Goal: Information Seeking & Learning: Find specific page/section

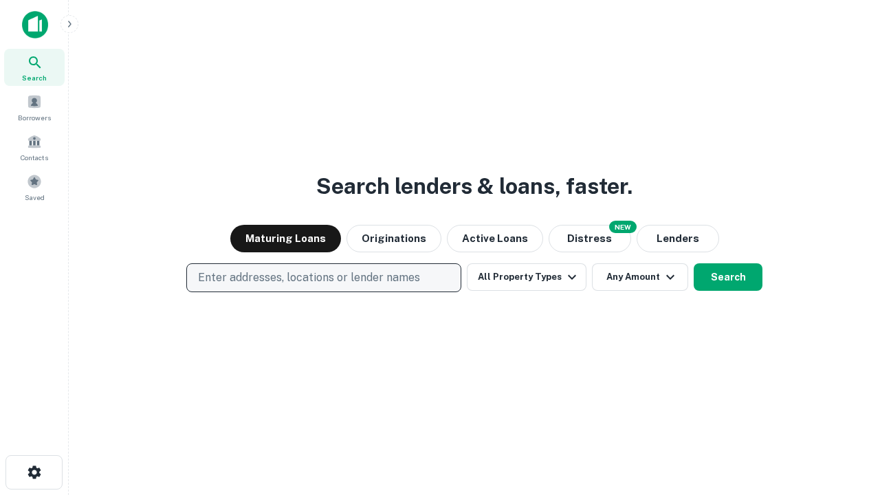
click at [323, 278] on p "Enter addresses, locations or lender names" at bounding box center [309, 277] width 222 height 16
type input "**********"
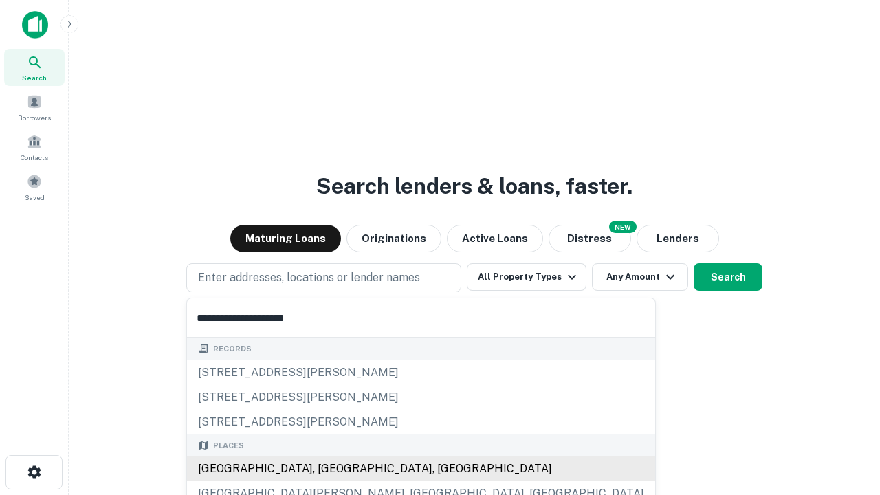
click at [328, 469] on div "Santa Monica, CA, USA" at bounding box center [421, 468] width 468 height 25
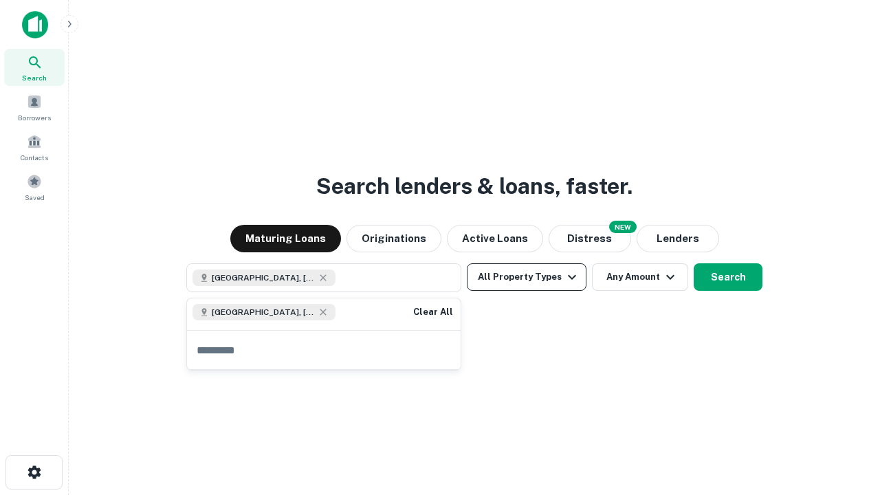
click at [526, 277] on button "All Property Types" at bounding box center [527, 276] width 120 height 27
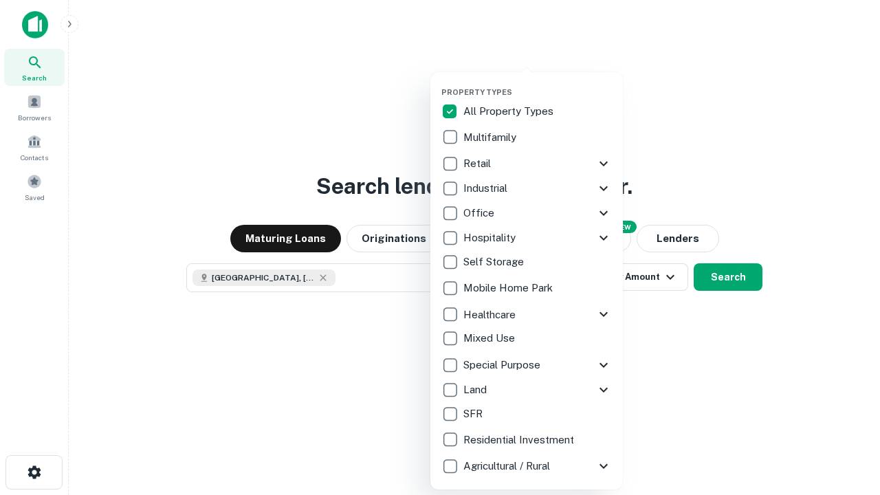
click at [537, 83] on button "button" at bounding box center [537, 83] width 192 height 1
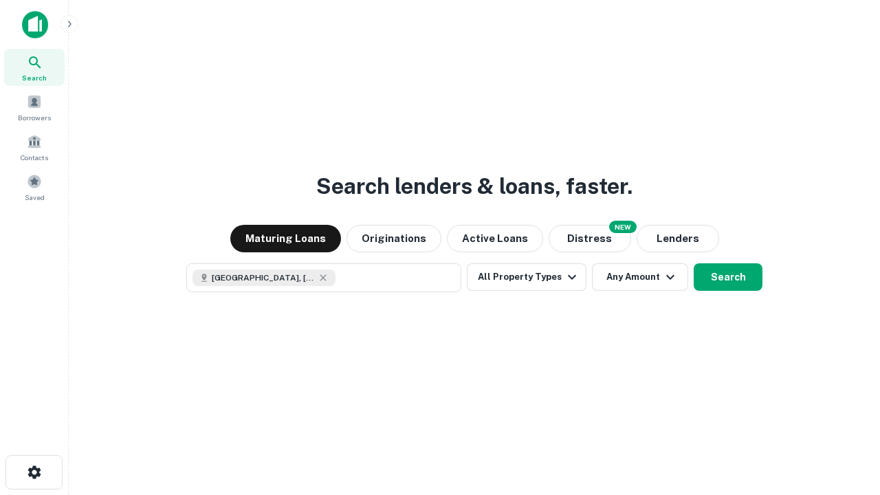
scroll to position [22, 0]
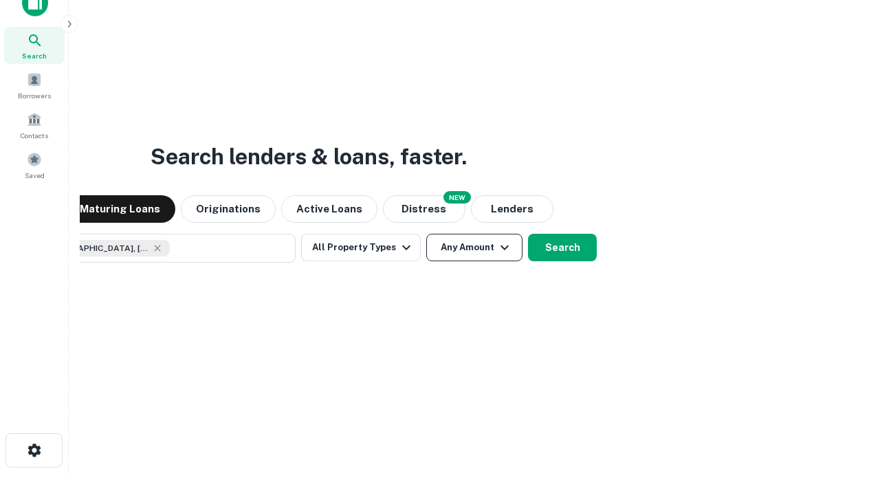
click at [426, 234] on button "Any Amount" at bounding box center [474, 247] width 96 height 27
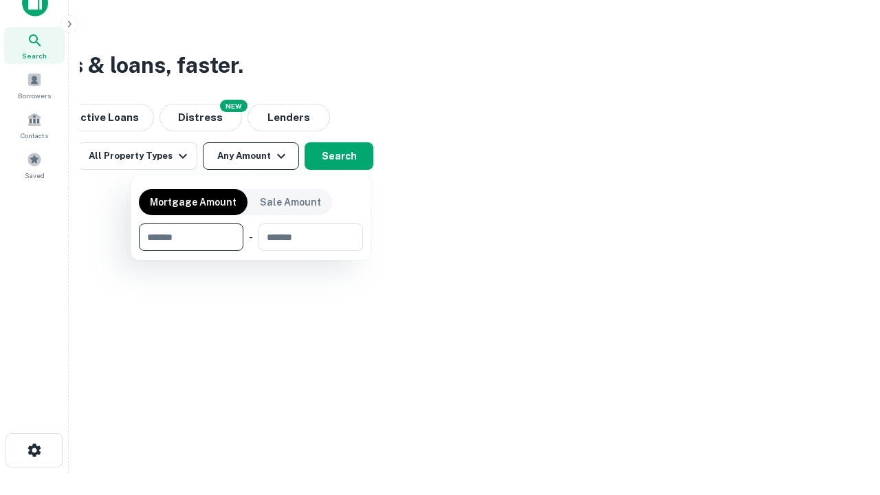
type input "*******"
click at [251, 251] on button "button" at bounding box center [251, 251] width 224 height 1
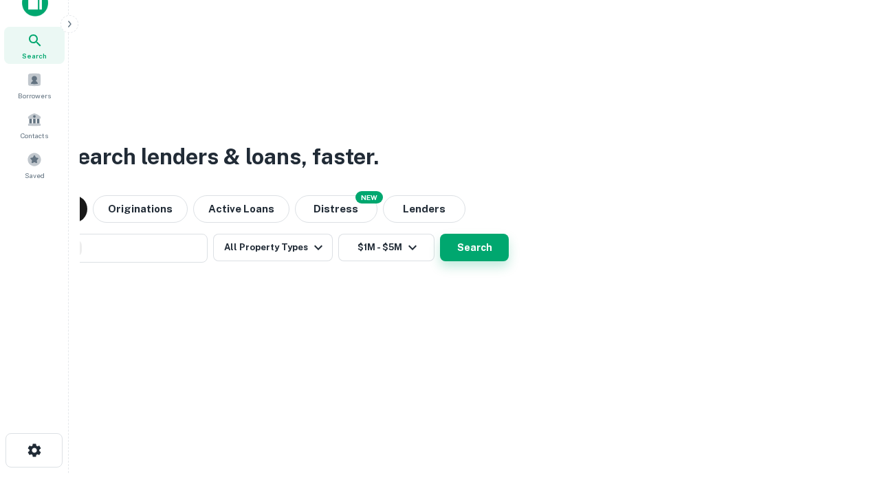
click at [440, 234] on button "Search" at bounding box center [474, 247] width 69 height 27
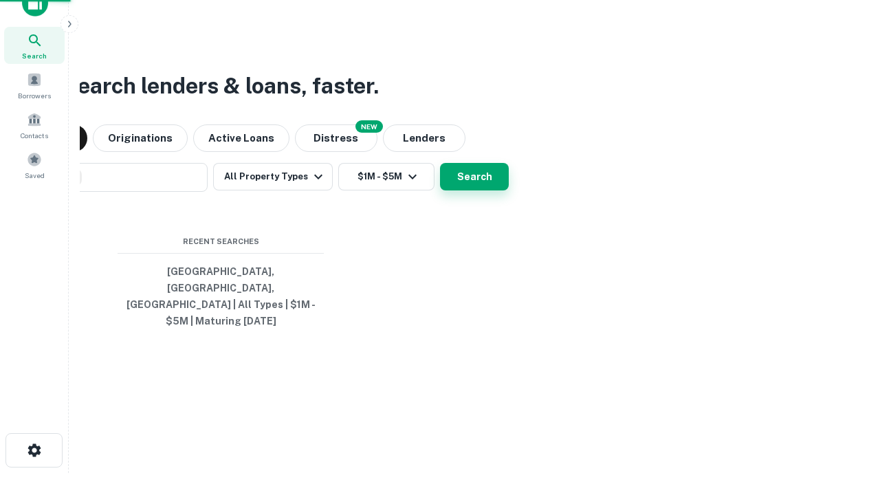
scroll to position [45, 389]
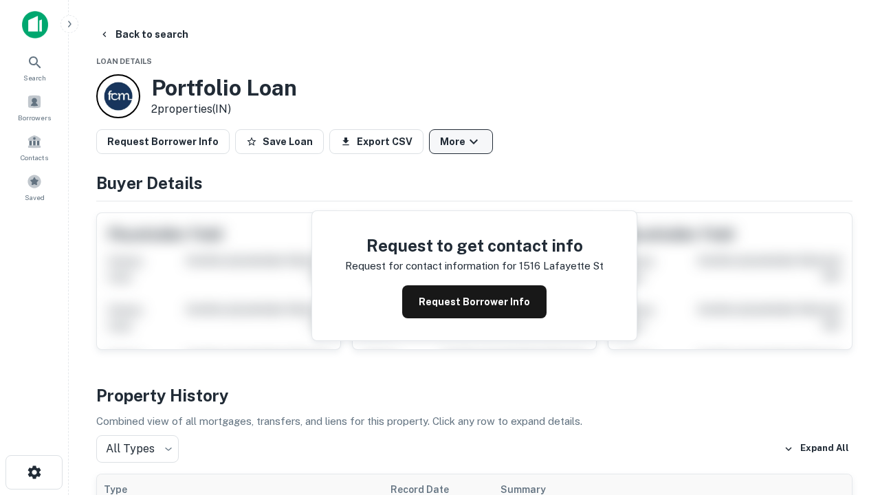
click at [460, 142] on button "More" at bounding box center [461, 141] width 64 height 25
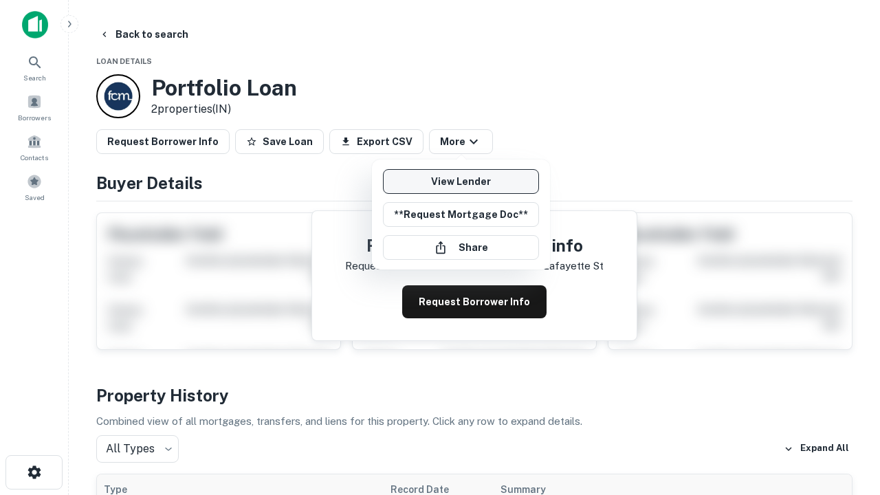
click at [460, 181] on link "View Lender" at bounding box center [461, 181] width 156 height 25
